Goal: Obtain resource: Obtain resource

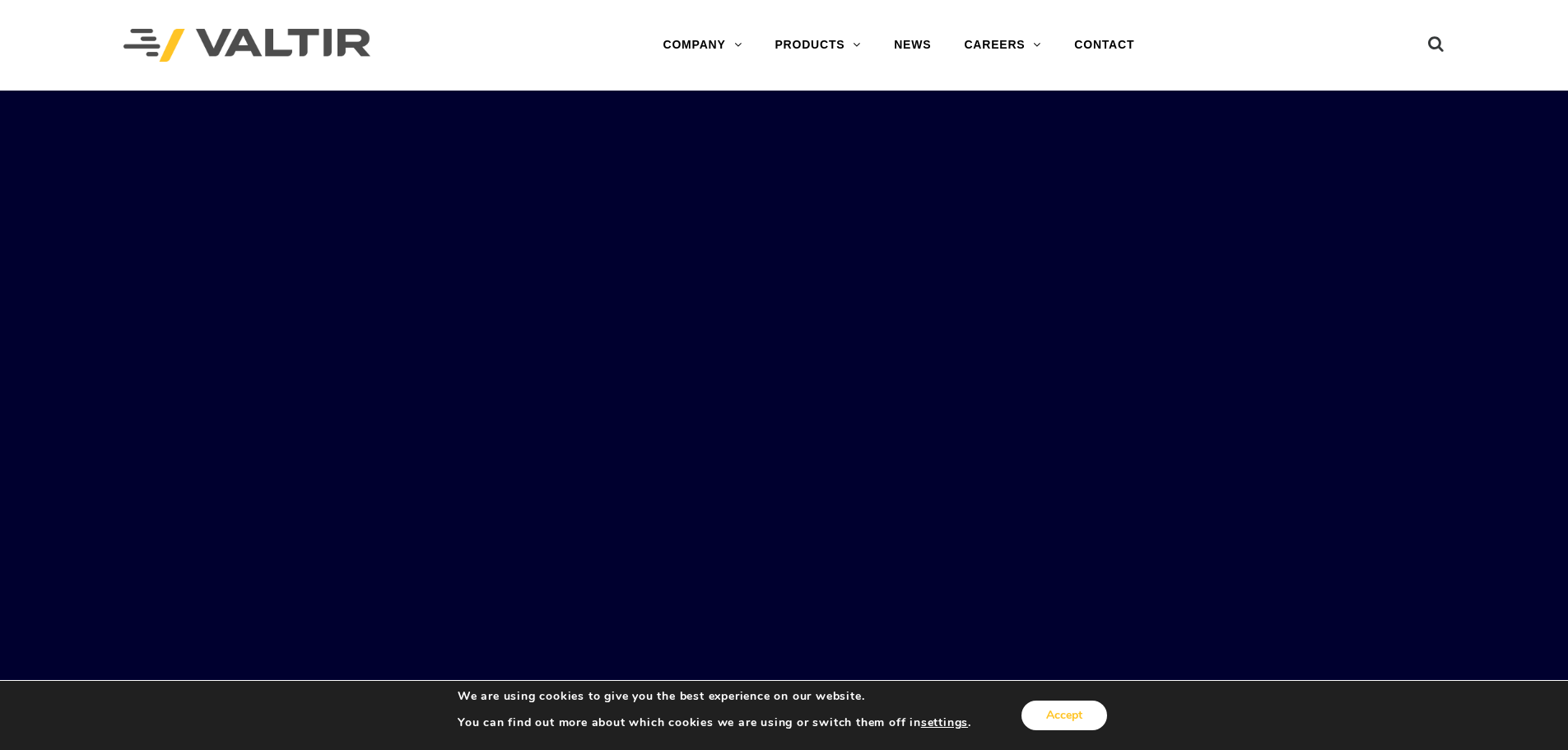
click at [1067, 701] on button "Accept" at bounding box center [1064, 716] width 86 height 30
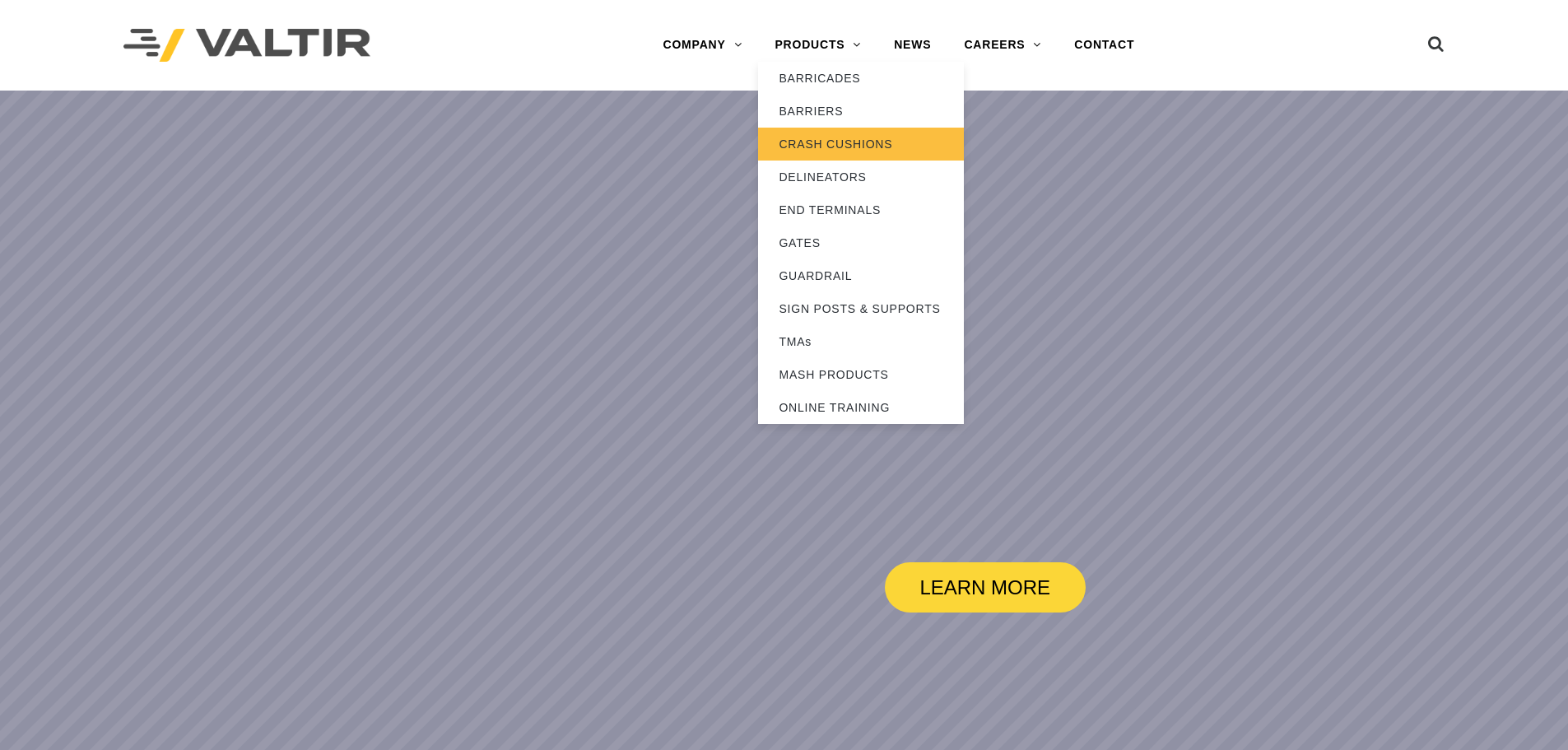
click at [823, 138] on link "CRASH CUSHIONS" at bounding box center [861, 143] width 205 height 33
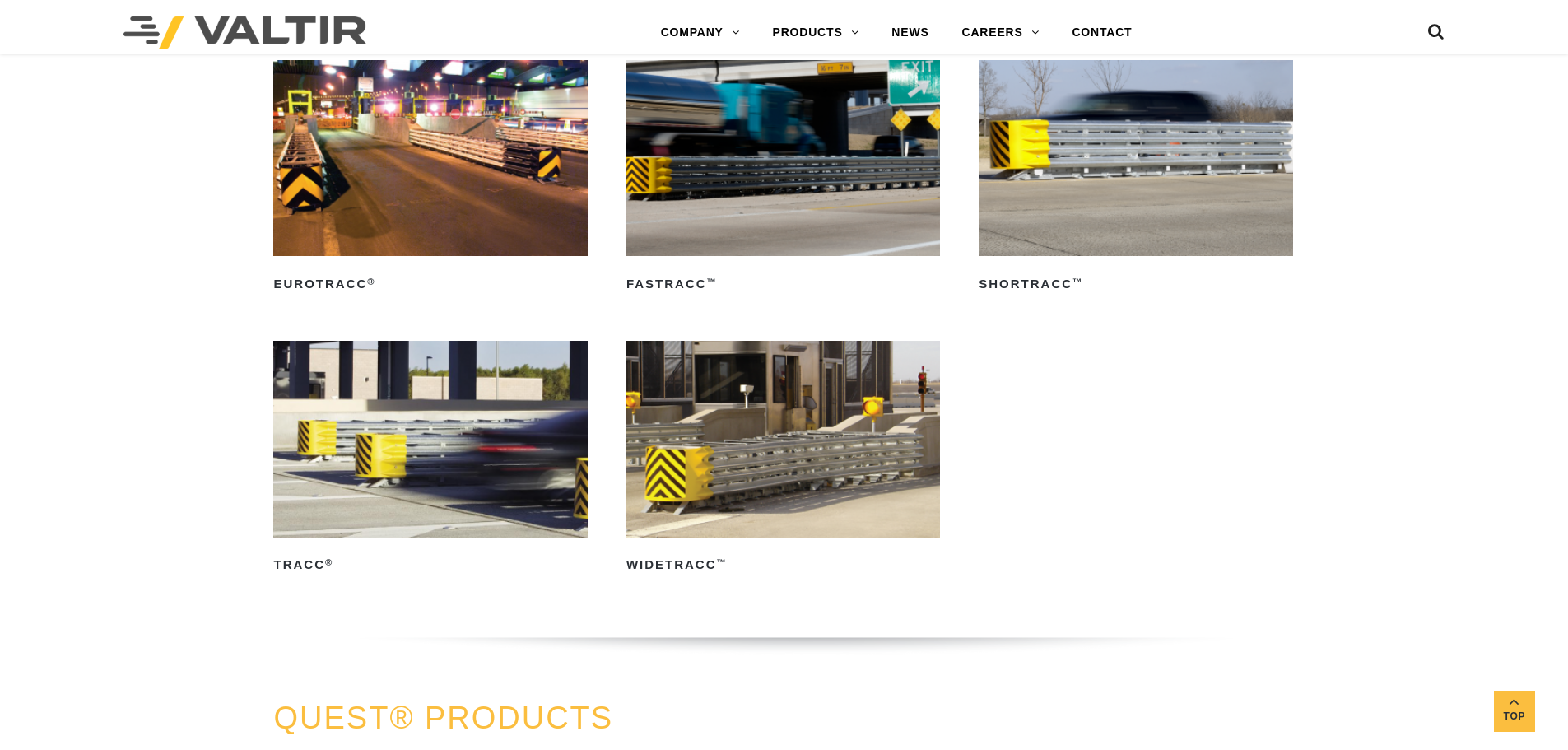
scroll to position [2880, 0]
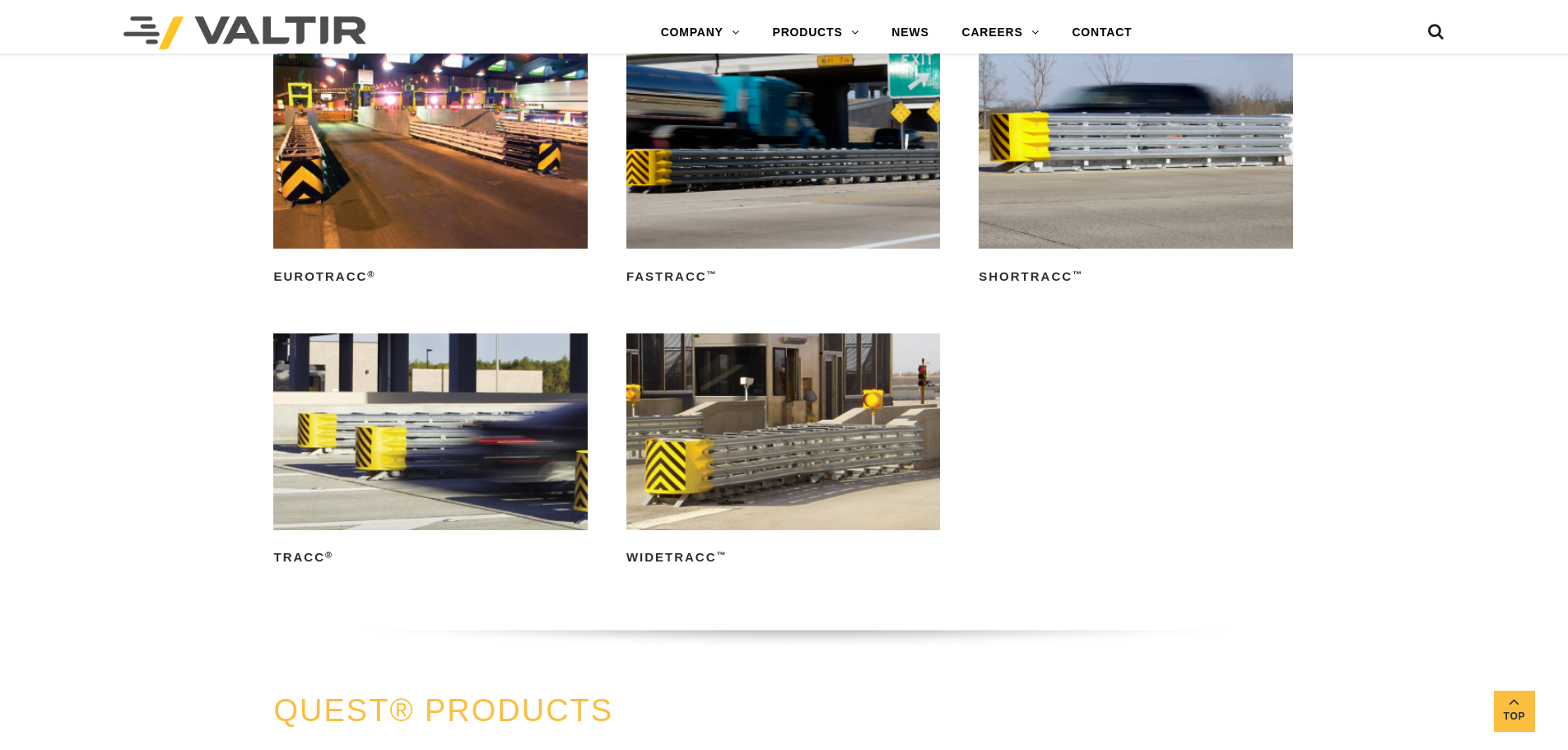
click at [684, 430] on img at bounding box center [783, 431] width 313 height 196
click at [421, 190] on img at bounding box center [429, 151] width 313 height 196
click at [863, 431] on img at bounding box center [783, 431] width 313 height 196
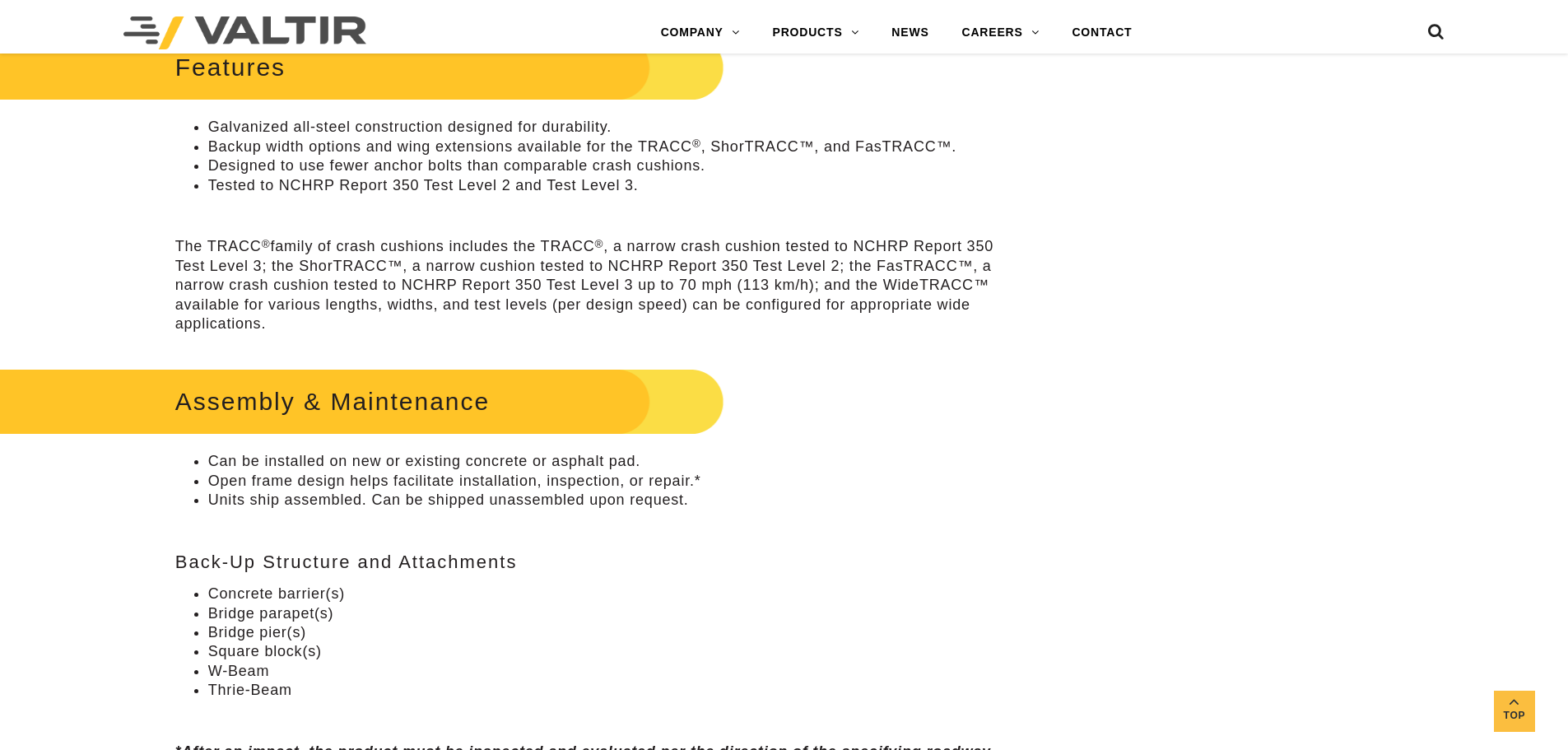
scroll to position [741, 0]
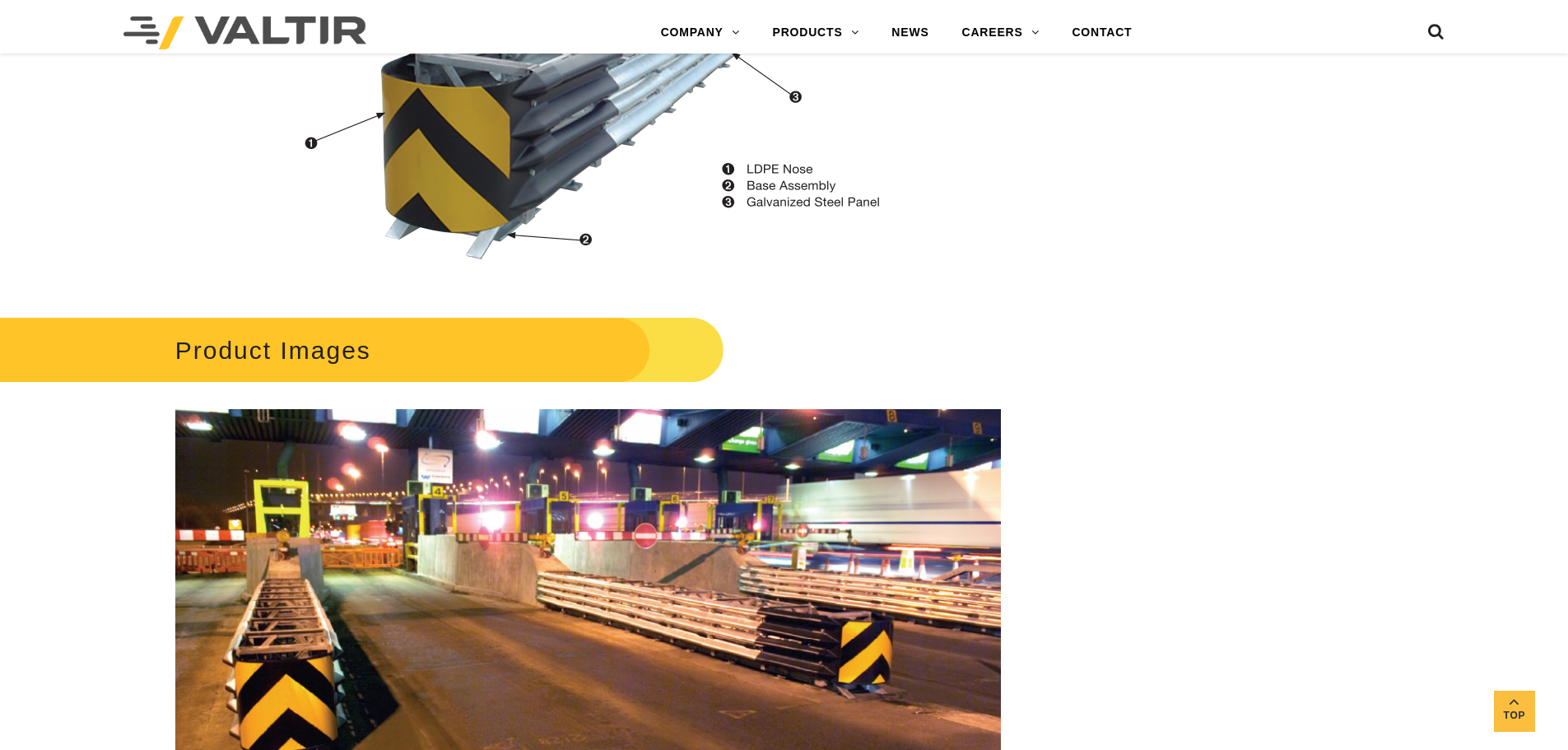
scroll to position [1975, 0]
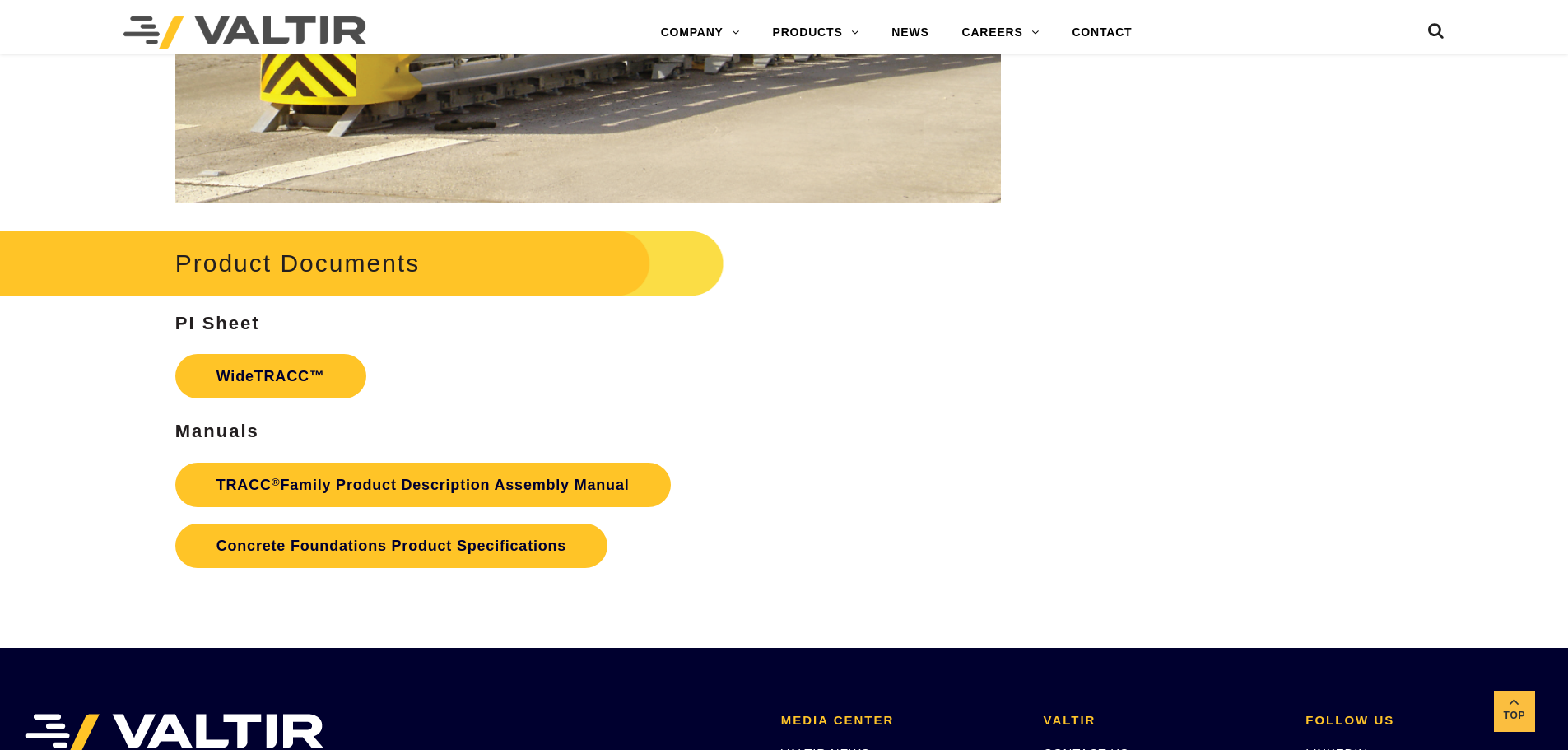
scroll to position [2634, 0]
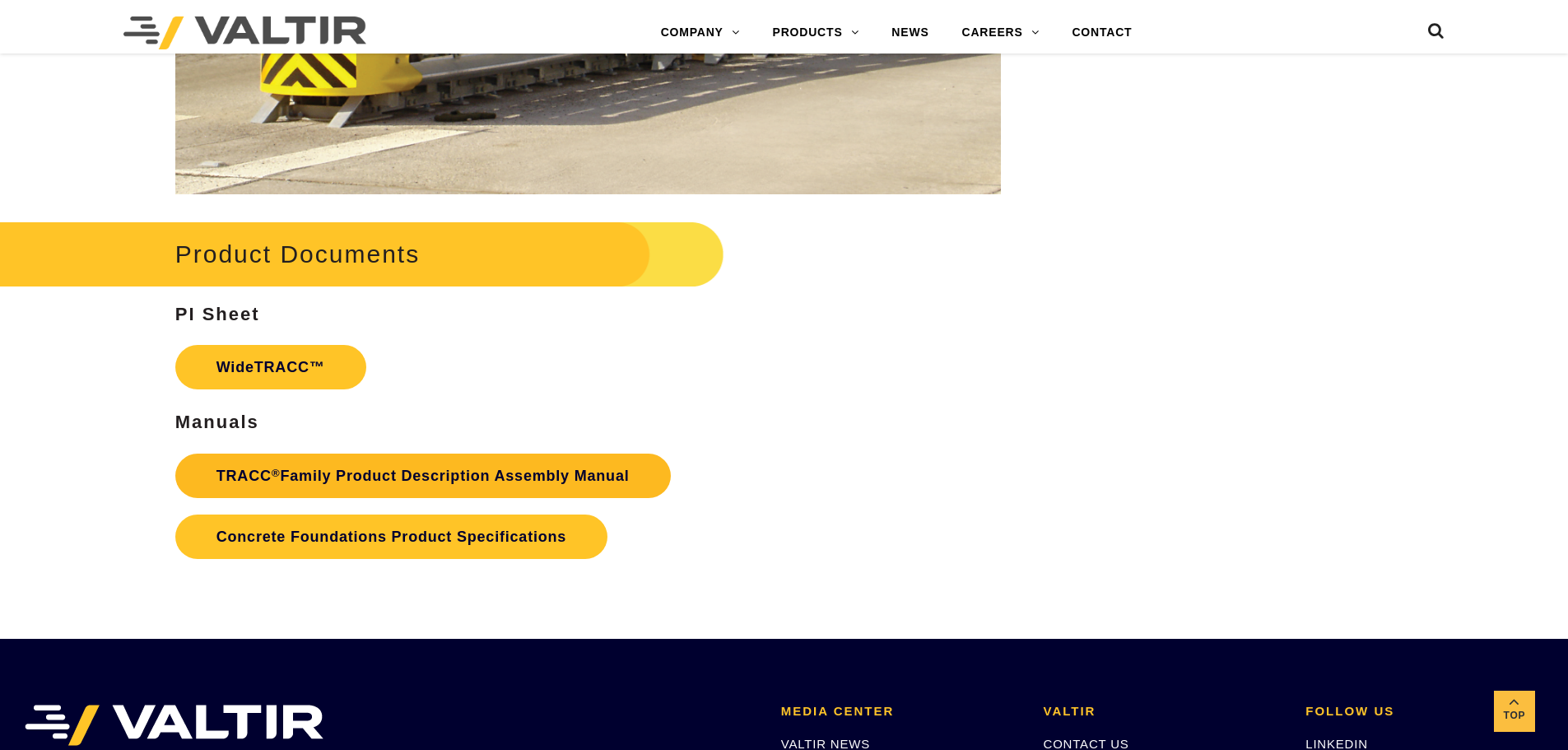
click at [535, 477] on link "TRACC ® Family Product Description Assembly Manual" at bounding box center [423, 476] width 495 height 45
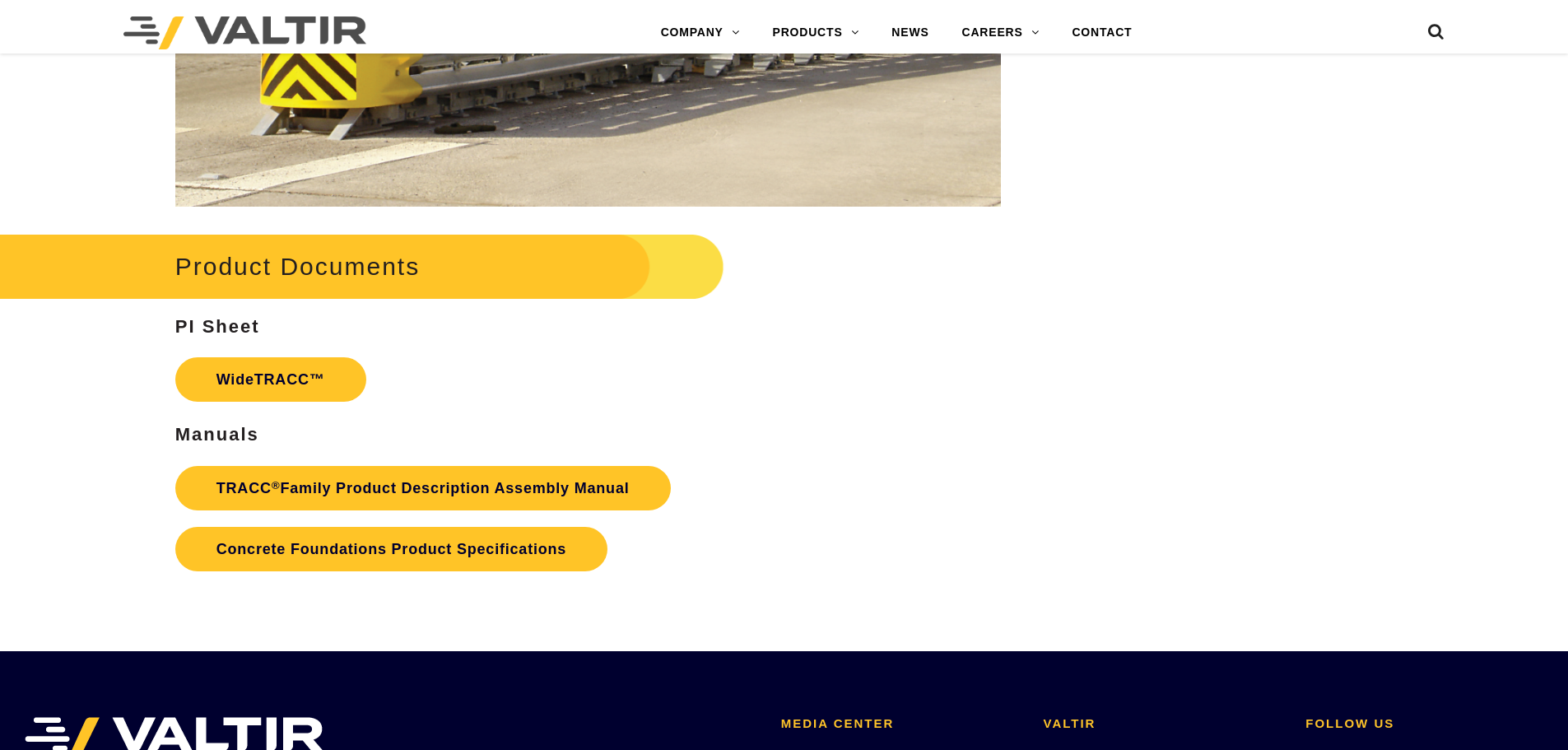
scroll to position [2634, 0]
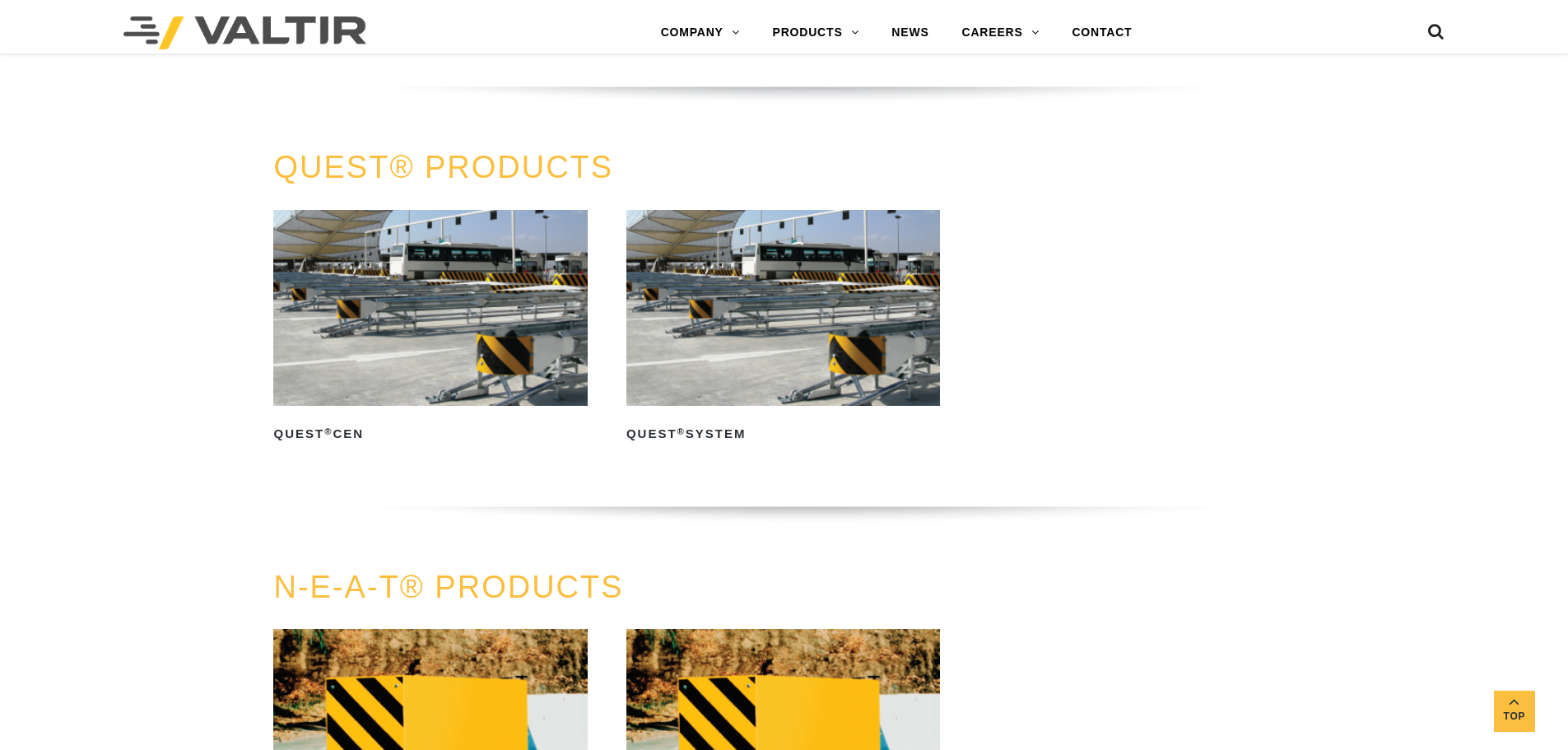
scroll to position [3437, 0]
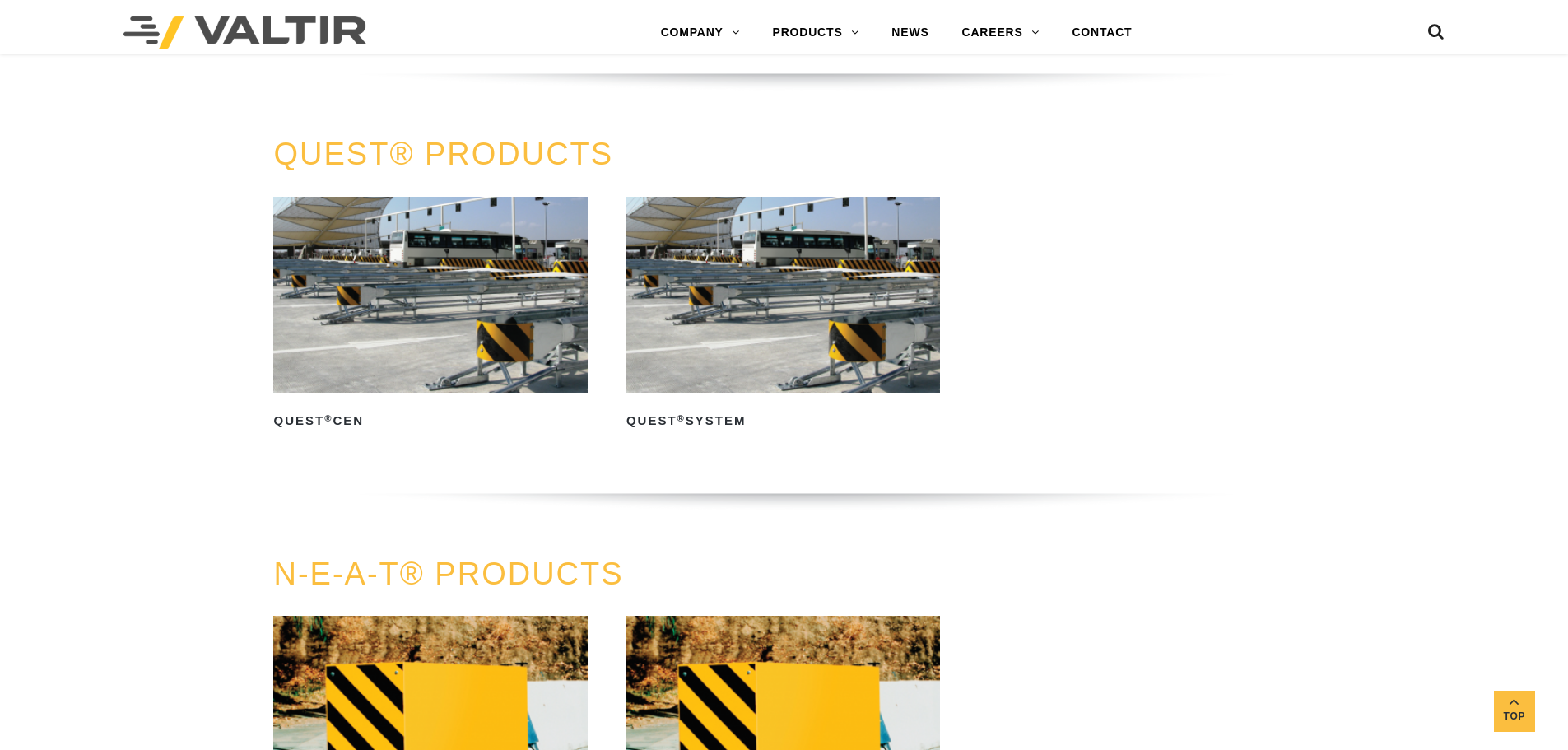
click at [335, 236] on img at bounding box center [429, 295] width 313 height 196
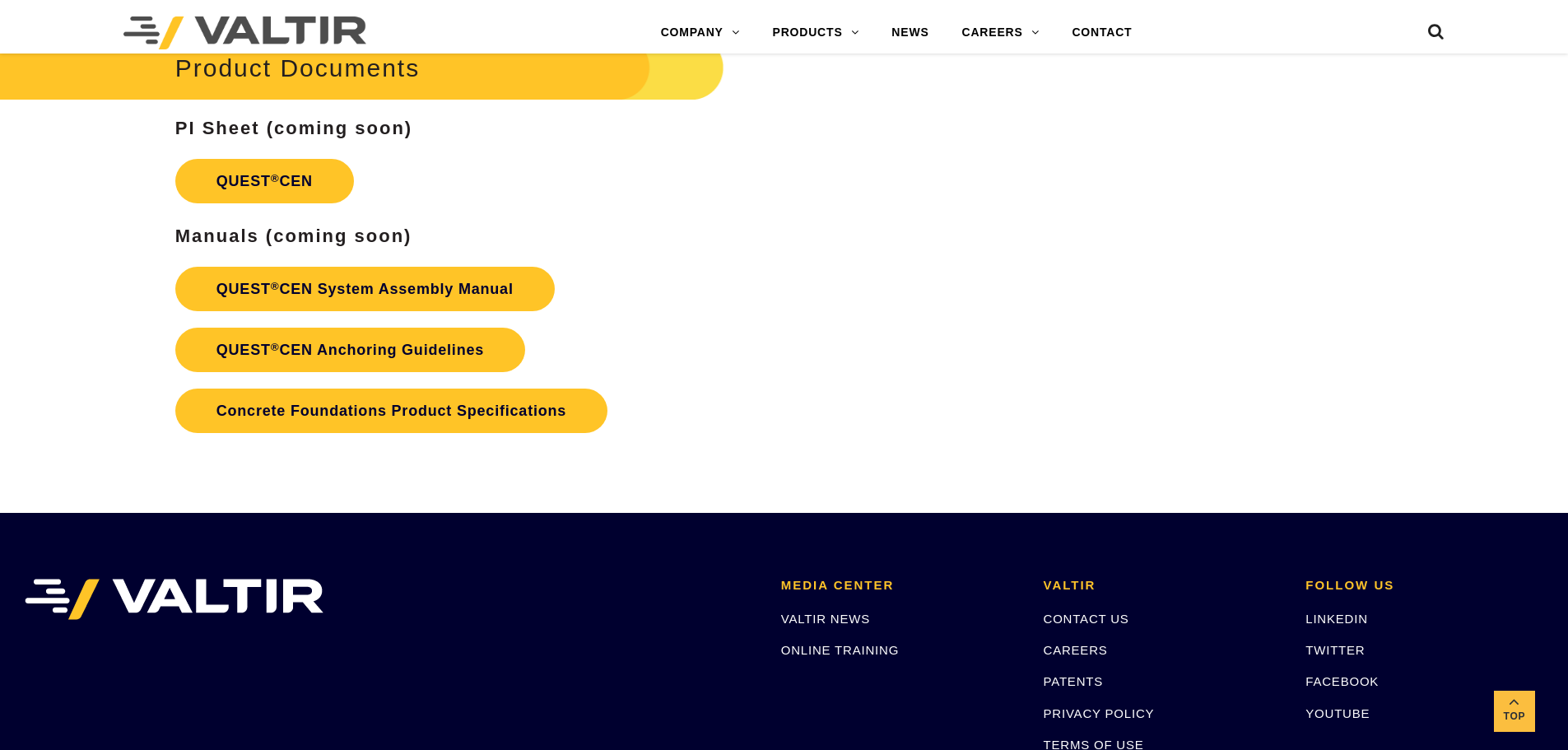
scroll to position [2716, 0]
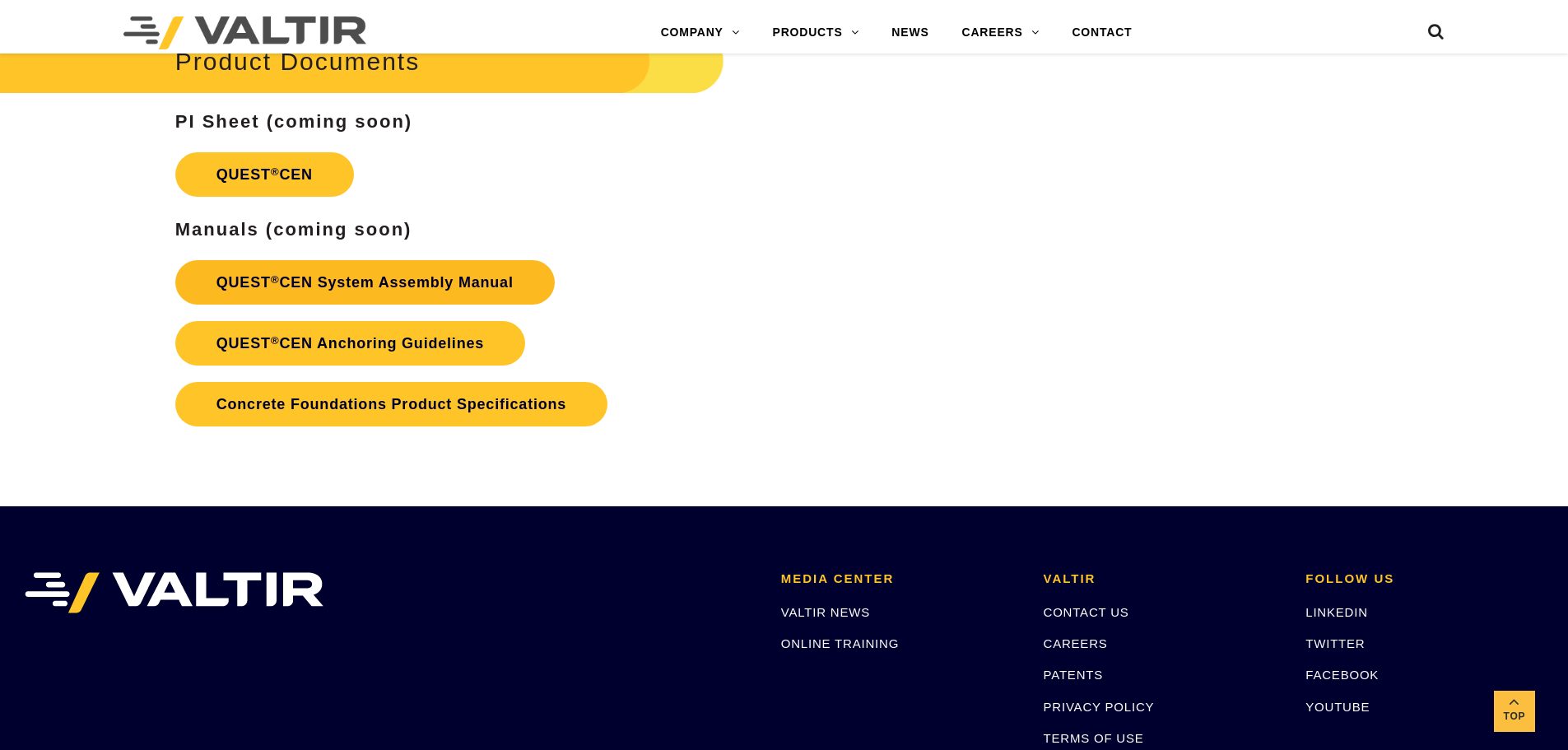
click at [319, 284] on link "QUEST ® CEN System Assembly Manual" at bounding box center [365, 283] width 379 height 45
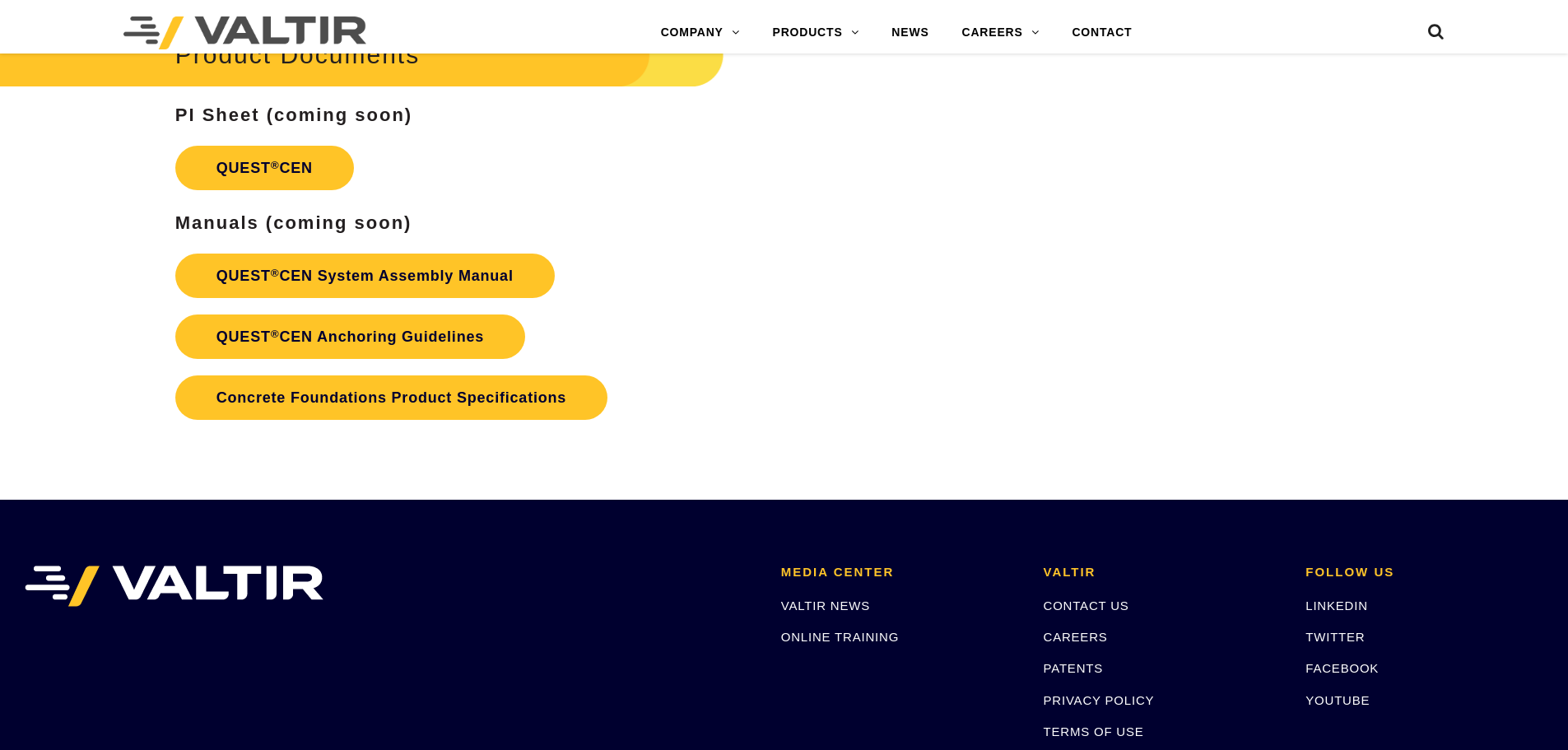
scroll to position [2716, 0]
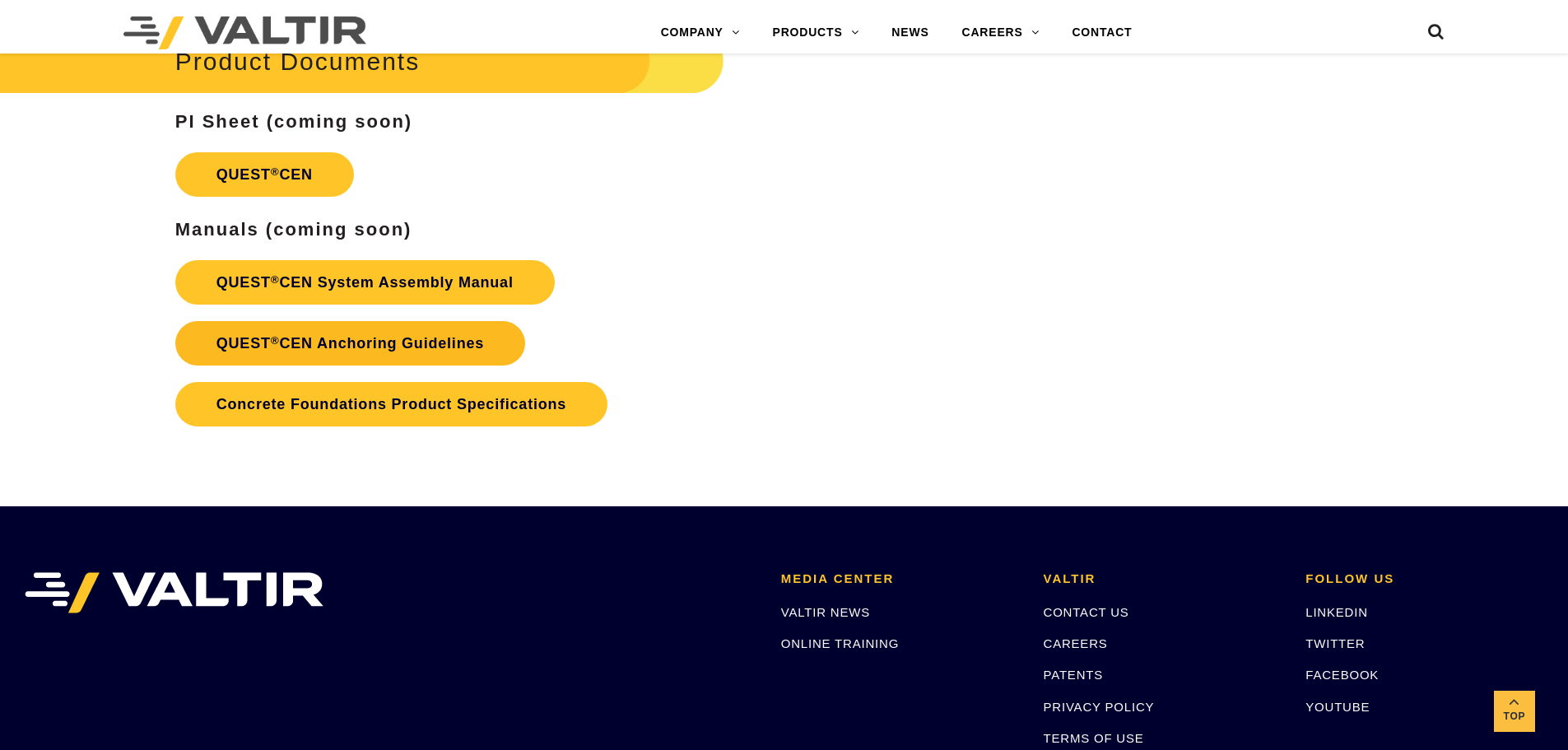
click at [226, 342] on link "QUEST ® CEN Anchoring Guidelines" at bounding box center [350, 343] width 349 height 45
